Goal: Information Seeking & Learning: Learn about a topic

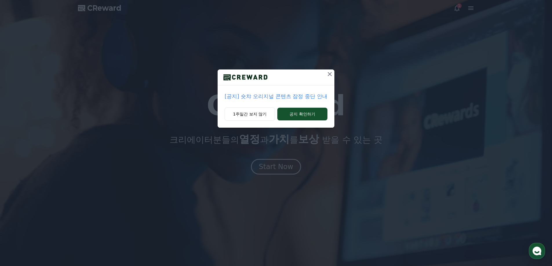
click at [285, 97] on p "[공지] 숏챠 오리지널 콘텐츠 잠정 중단 안내" at bounding box center [276, 96] width 103 height 8
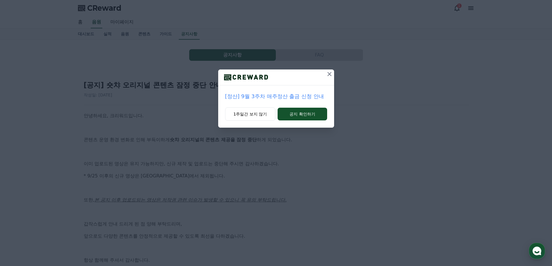
click at [326, 75] on button at bounding box center [329, 74] width 9 height 9
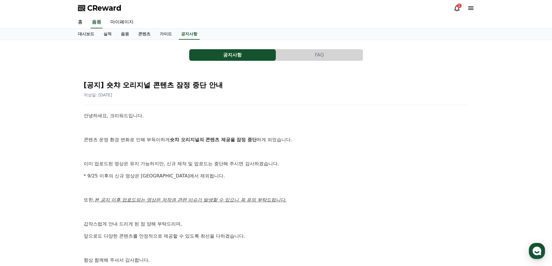
click at [160, 161] on p "이미 업로드된 영상은 유지 가능하지만, 신규 제작 및 업로드는 중단해 주시면 감사하겠습니다." at bounding box center [276, 164] width 385 height 8
drag, startPoint x: 243, startPoint y: 213, endPoint x: 223, endPoint y: 38, distance: 175.7
click at [97, 22] on link "음원" at bounding box center [97, 22] width 12 height 12
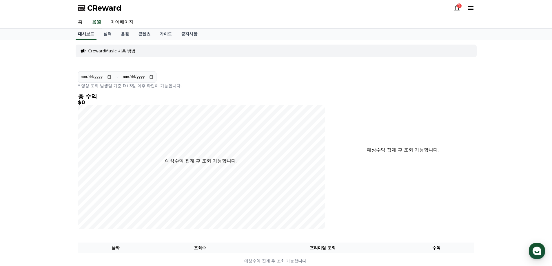
click at [88, 34] on link "대시보드" at bounding box center [86, 34] width 21 height 11
click at [470, 4] on div "1" at bounding box center [464, 7] width 21 height 9
click at [471, 8] on icon at bounding box center [470, 7] width 5 height 3
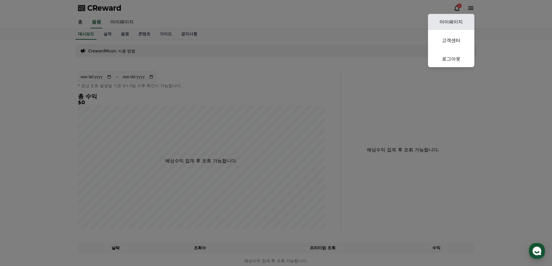
click at [460, 20] on link "마이페이지" at bounding box center [451, 22] width 46 height 16
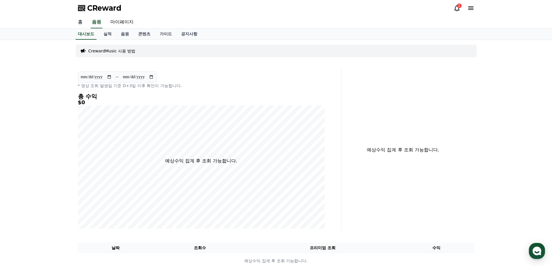
select select "**********"
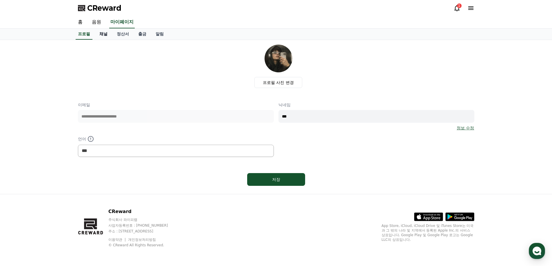
click at [103, 36] on link "채널" at bounding box center [103, 34] width 17 height 11
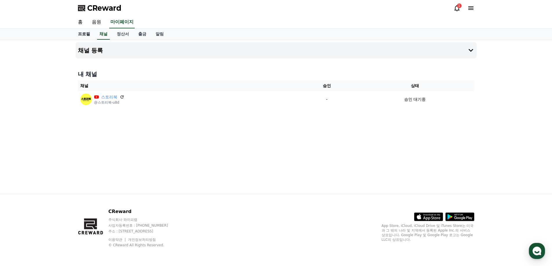
click at [85, 34] on link "프로필" at bounding box center [83, 34] width 21 height 11
select select "**********"
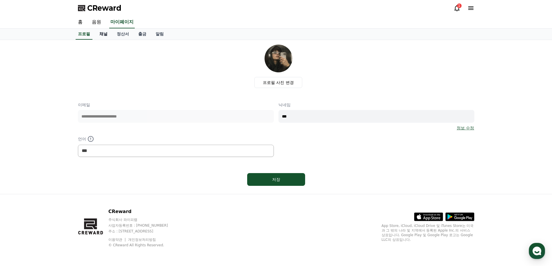
click at [107, 35] on link "채널" at bounding box center [103, 34] width 17 height 11
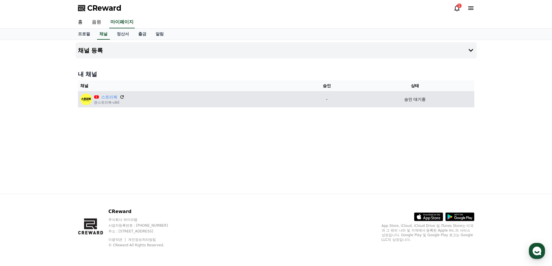
click at [123, 97] on icon at bounding box center [121, 96] width 3 height 3
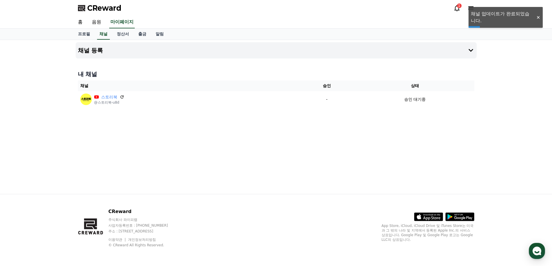
click at [539, 18] on div at bounding box center [538, 18] width 9 height 6
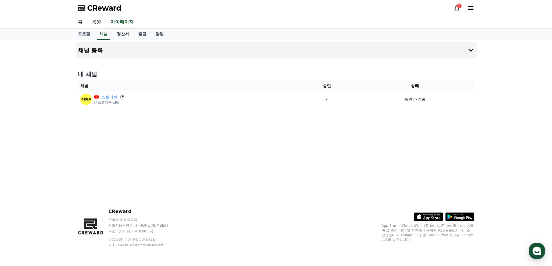
click at [123, 32] on link "정산서" at bounding box center [122, 34] width 21 height 11
click at [146, 39] on link "출금" at bounding box center [142, 34] width 17 height 11
click at [160, 37] on link "알림" at bounding box center [159, 34] width 17 height 11
click at [85, 38] on link "프로필" at bounding box center [83, 34] width 21 height 11
click at [99, 8] on span "CReward" at bounding box center [104, 7] width 34 height 9
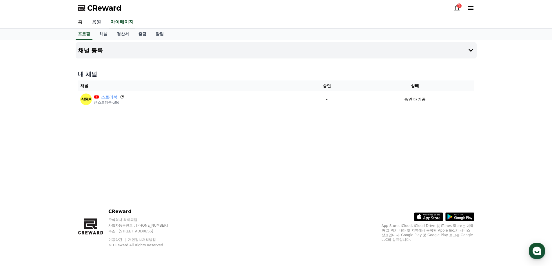
click at [97, 23] on link "음원" at bounding box center [96, 22] width 19 height 12
click at [80, 24] on link "홈" at bounding box center [80, 22] width 14 height 12
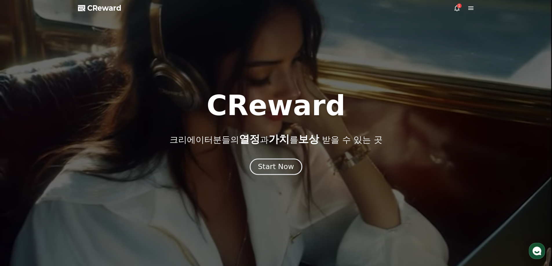
click at [292, 166] on div "Start Now" at bounding box center [276, 167] width 36 height 10
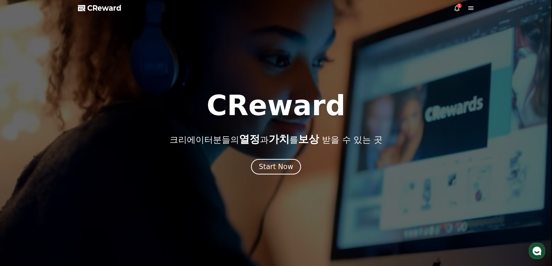
click at [471, 10] on icon at bounding box center [471, 8] width 7 height 7
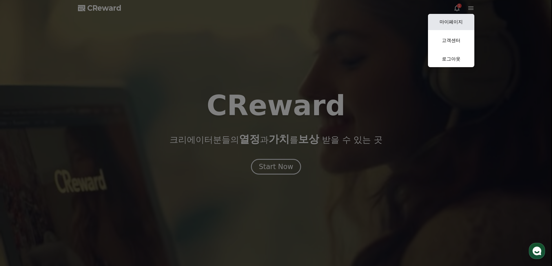
click at [466, 25] on link "마이페이지" at bounding box center [451, 22] width 46 height 16
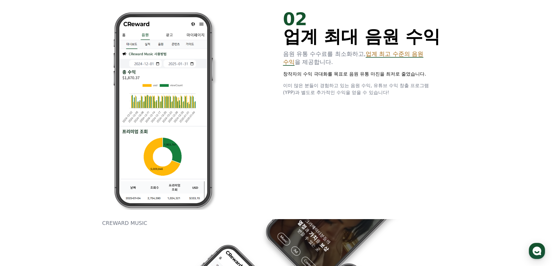
scroll to position [493, 0]
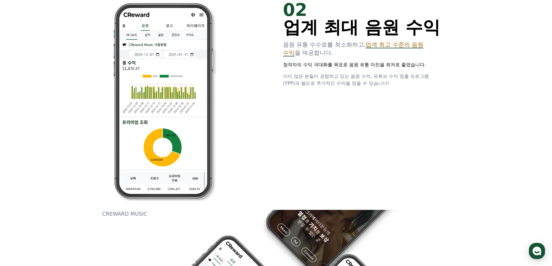
drag, startPoint x: 342, startPoint y: 80, endPoint x: 309, endPoint y: 75, distance: 33.1
click at [311, 76] on span "이미 많은 분들이 경험하고 있는 음원 수익, 유튜브 수익 창출 프로그램(YPP)과 별도로 추가적인 수익을 얻을 수 있습니다!" at bounding box center [356, 80] width 146 height 12
click at [308, 74] on span "이미 많은 분들이 경험하고 있는 음원 수익, 유튜브 수익 창출 프로그램(YPP)과 별도로 추가적인 수익을 얻을 수 있습니다!" at bounding box center [356, 80] width 146 height 12
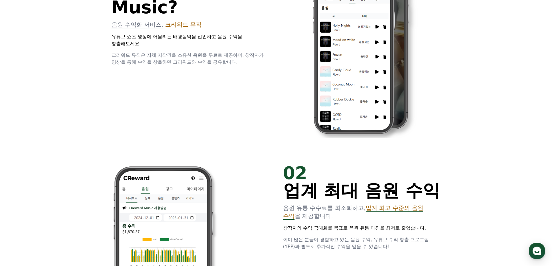
scroll to position [0, 0]
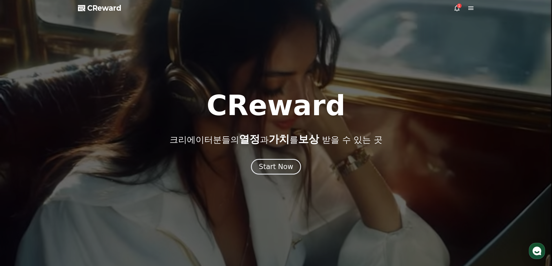
drag, startPoint x: 341, startPoint y: 109, endPoint x: 323, endPoint y: 14, distance: 96.8
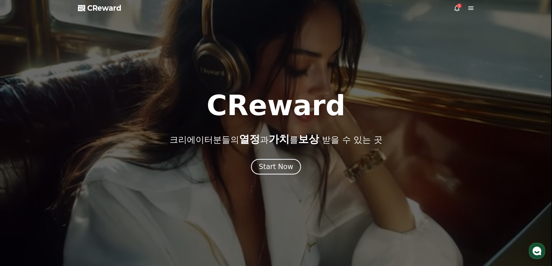
drag, startPoint x: 452, startPoint y: 5, endPoint x: 455, endPoint y: 7, distance: 4.4
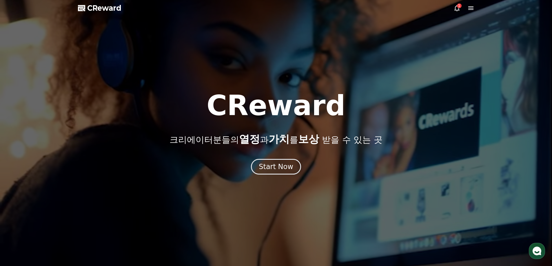
click at [452, 5] on div at bounding box center [276, 133] width 552 height 266
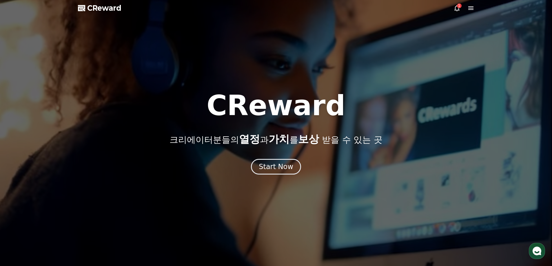
click at [457, 8] on icon at bounding box center [457, 8] width 7 height 7
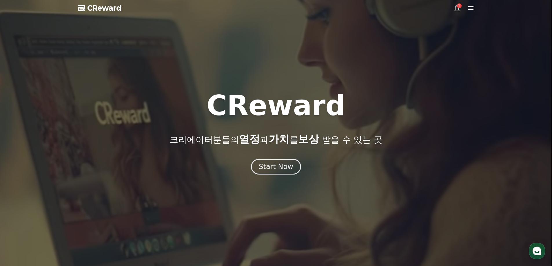
click at [460, 9] on icon at bounding box center [457, 8] width 7 height 7
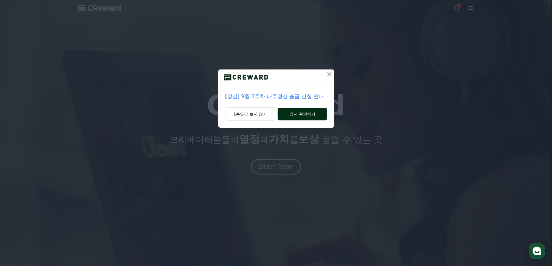
click at [292, 112] on button "공지 확인하기" at bounding box center [302, 114] width 49 height 13
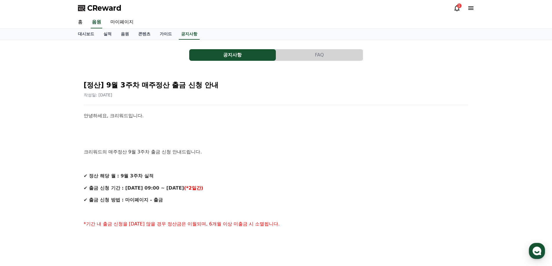
click at [286, 107] on div "[정산] 9월 3주차 매주정산 출금 신청 안내 작성일: 2025-09-24 안녕하세요, 크리워드입니다. 크리워드의 매주정산 9월 3주차 출금 …" at bounding box center [276, 269] width 387 height 389
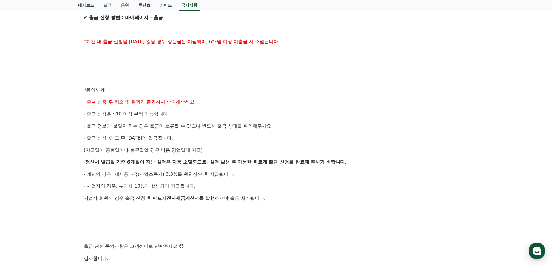
scroll to position [261, 0]
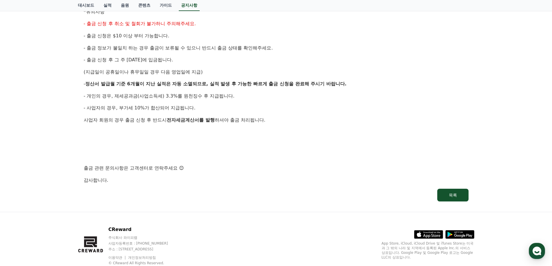
click at [287, 108] on p "- 사업자의 경우, 부가세 10%가 합산되어 지급됩니다." at bounding box center [276, 108] width 385 height 8
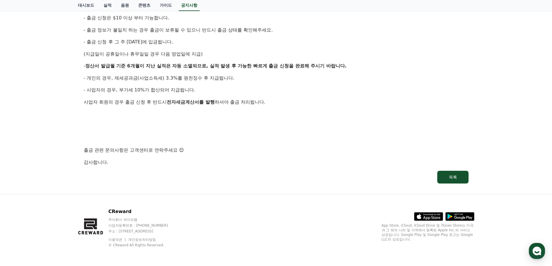
scroll to position [0, 0]
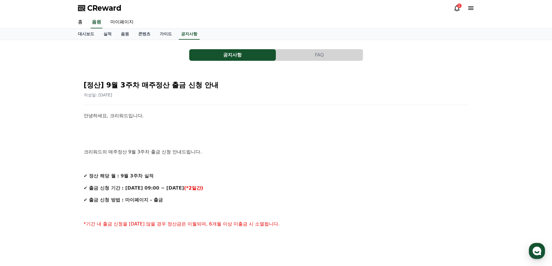
drag, startPoint x: 300, startPoint y: 81, endPoint x: 264, endPoint y: -35, distance: 121.7
click at [454, 5] on icon at bounding box center [457, 8] width 7 height 7
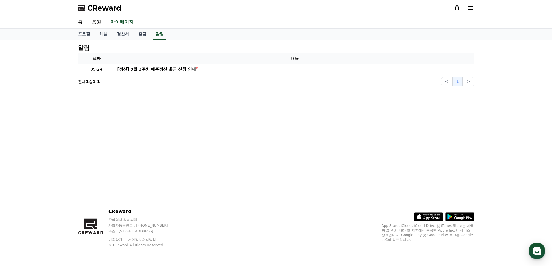
click at [455, 9] on icon at bounding box center [457, 8] width 5 height 6
click at [103, 11] on span "CReward" at bounding box center [104, 7] width 34 height 9
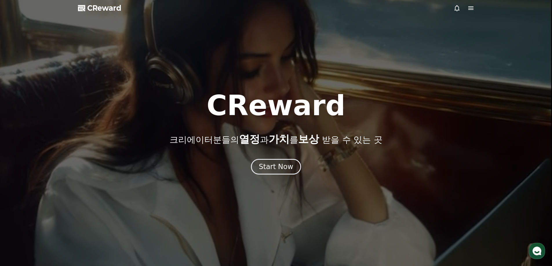
click at [473, 7] on icon at bounding box center [470, 7] width 5 height 3
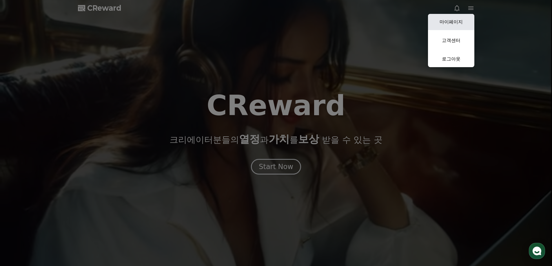
click at [455, 26] on link "마이페이지" at bounding box center [451, 22] width 46 height 16
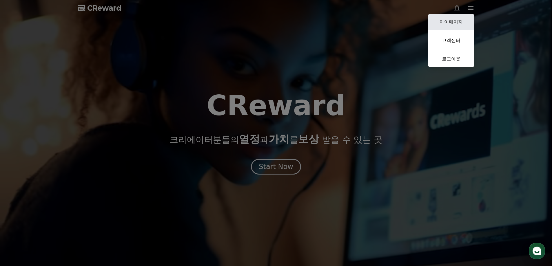
select select "**********"
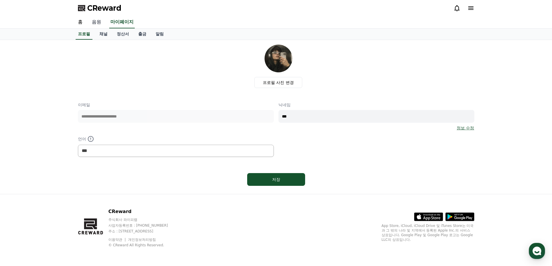
click at [95, 22] on link "음원" at bounding box center [96, 22] width 19 height 12
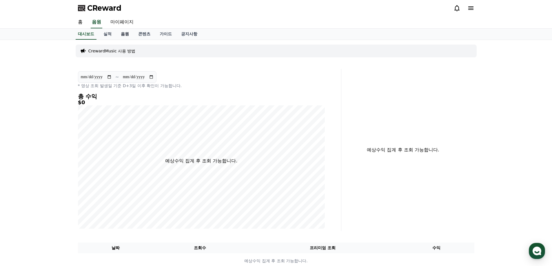
click at [124, 30] on link "음원" at bounding box center [124, 34] width 17 height 11
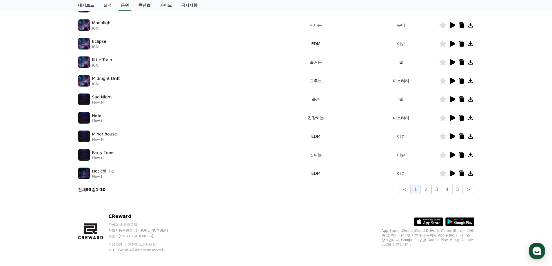
scroll to position [126, 0]
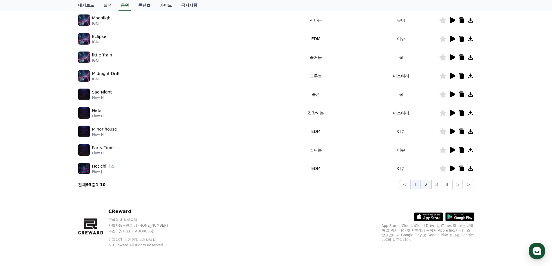
click at [426, 184] on button "2" at bounding box center [426, 184] width 10 height 9
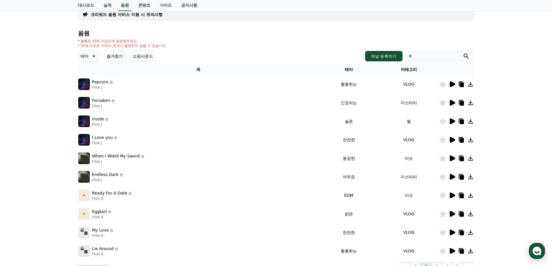
scroll to position [97, 0]
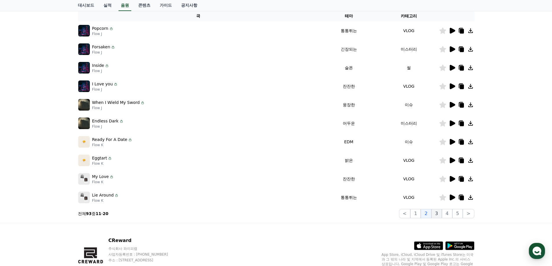
click at [435, 212] on button "3" at bounding box center [437, 213] width 10 height 9
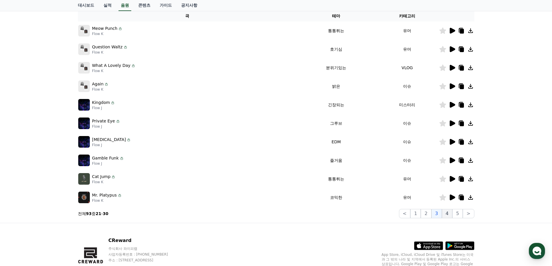
click at [449, 213] on button "4" at bounding box center [447, 213] width 10 height 9
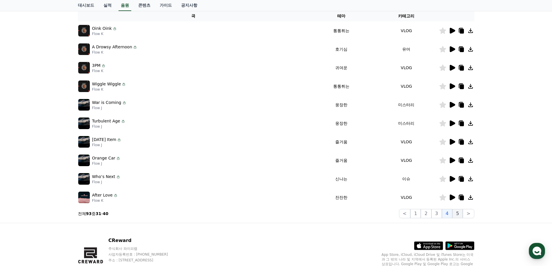
click at [458, 213] on button "5" at bounding box center [458, 213] width 10 height 9
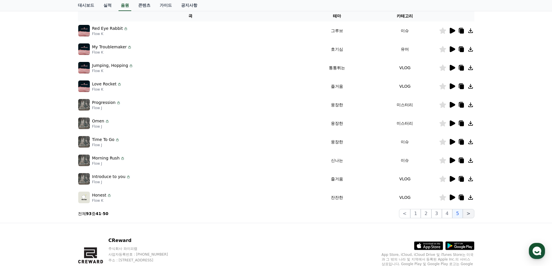
click at [468, 215] on button ">" at bounding box center [468, 213] width 11 height 9
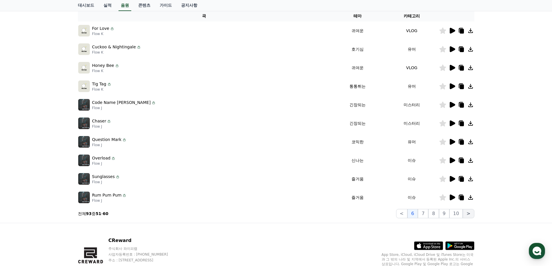
click at [468, 215] on button ">" at bounding box center [468, 213] width 11 height 9
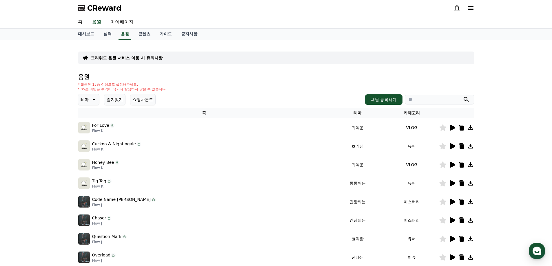
drag, startPoint x: 464, startPoint y: 139, endPoint x: 310, endPoint y: 60, distance: 172.8
